Goal: Task Accomplishment & Management: Use online tool/utility

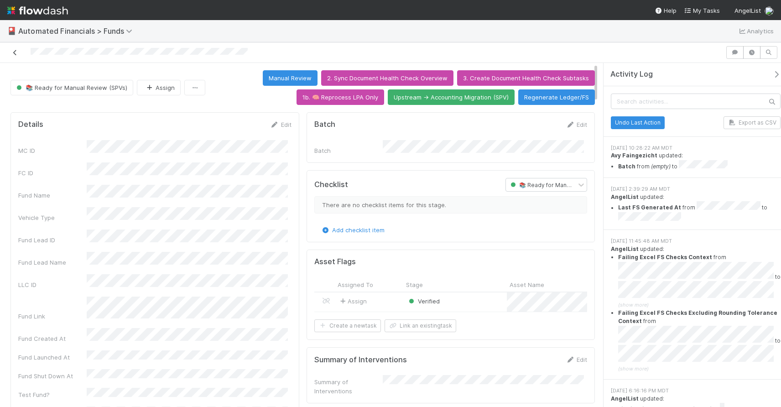
click at [17, 55] on icon at bounding box center [14, 53] width 9 height 6
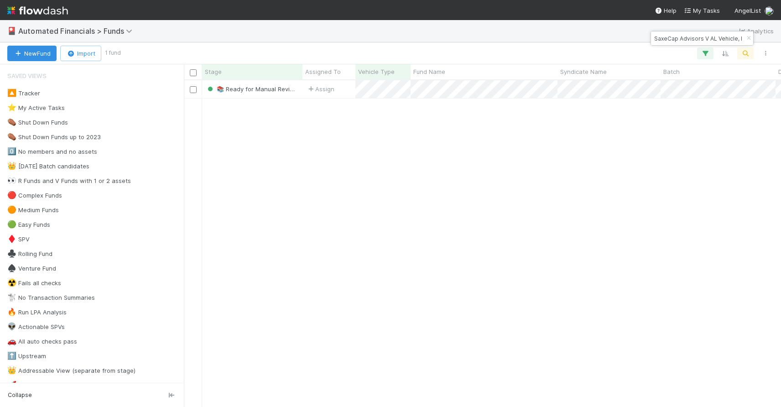
scroll to position [319, 590]
click at [747, 36] on icon "button" at bounding box center [748, 38] width 9 height 5
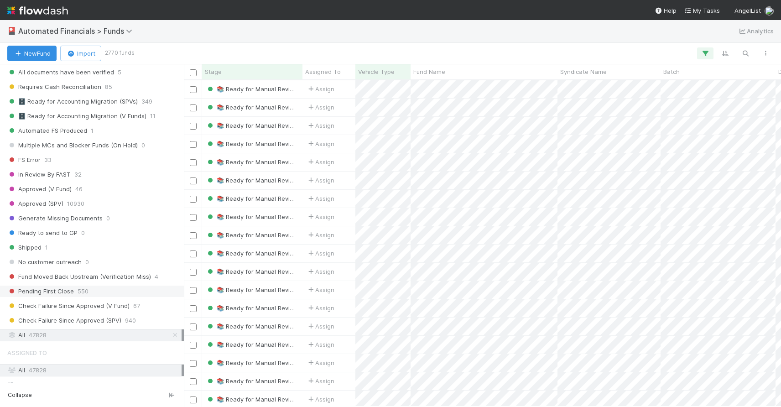
scroll to position [1030, 0]
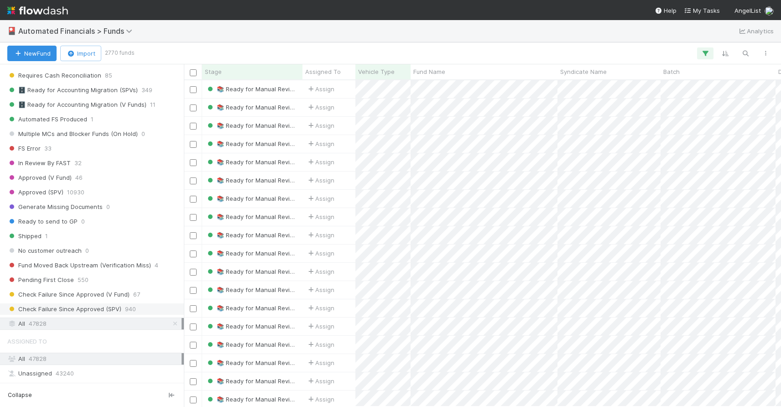
click at [125, 311] on span "940" at bounding box center [130, 308] width 11 height 11
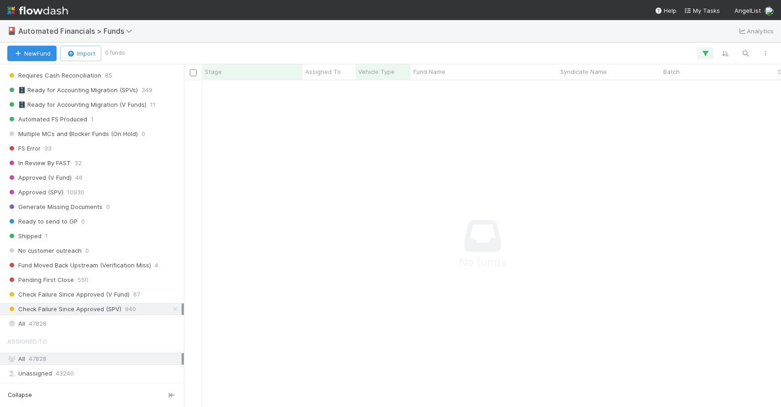
scroll to position [312, 590]
click at [706, 52] on icon "button" at bounding box center [704, 53] width 9 height 8
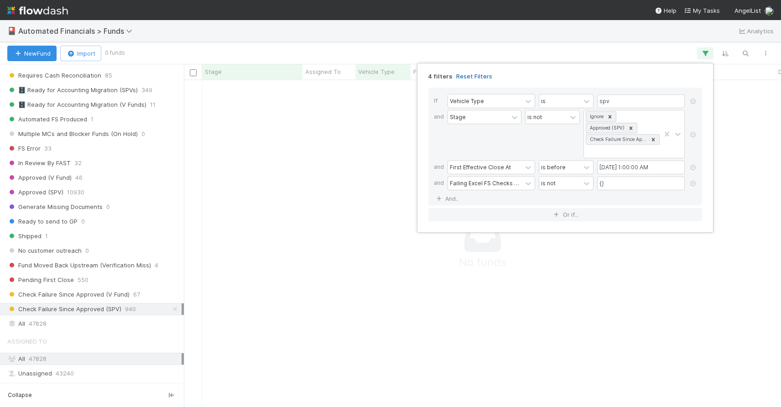
click at [468, 76] on link "Reset Filters" at bounding box center [474, 76] width 36 height 8
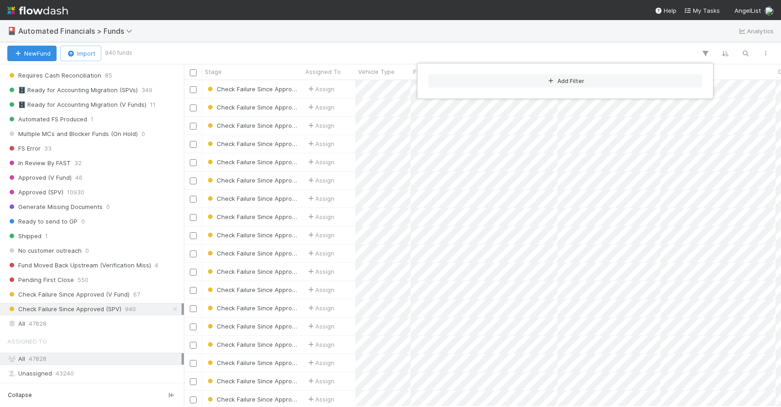
scroll to position [319, 590]
drag, startPoint x: 201, startPoint y: 403, endPoint x: 481, endPoint y: 407, distance: 279.5
click at [481, 406] on html "🎴 Automated Financials > Funds Analytics New Fund Import 940 funds Stage Assign…" at bounding box center [390, 203] width 781 height 407
click at [204, 403] on div "Add Filter" at bounding box center [390, 203] width 781 height 407
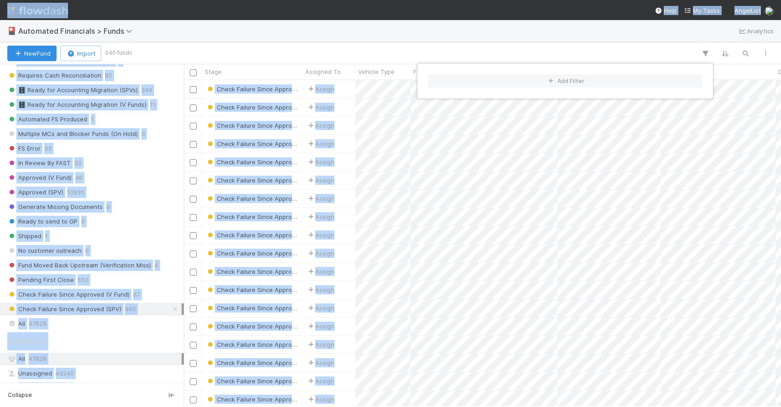
drag, startPoint x: 204, startPoint y: 402, endPoint x: 363, endPoint y: 409, distance: 159.7
click at [363, 406] on html "🎴 Automated Financials > Funds Analytics New Fund Import 940 funds Stage Assign…" at bounding box center [390, 203] width 781 height 407
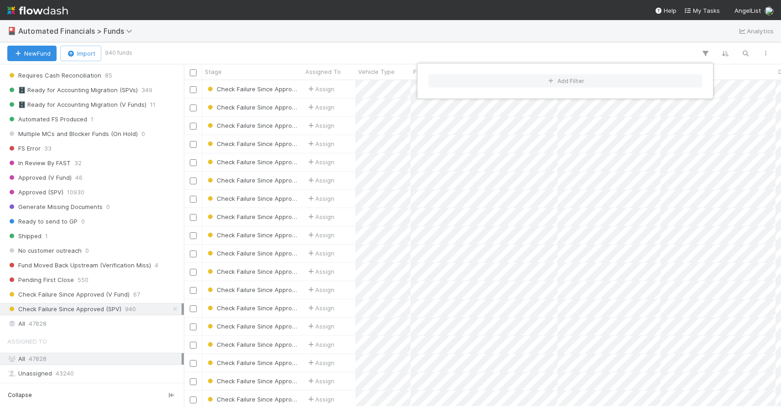
click at [203, 402] on div "Add Filter" at bounding box center [390, 203] width 781 height 407
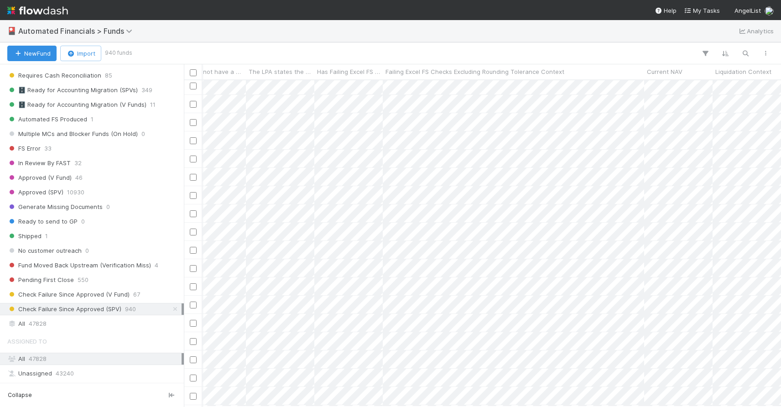
scroll to position [0, 0]
